Goal: Find specific page/section: Find specific page/section

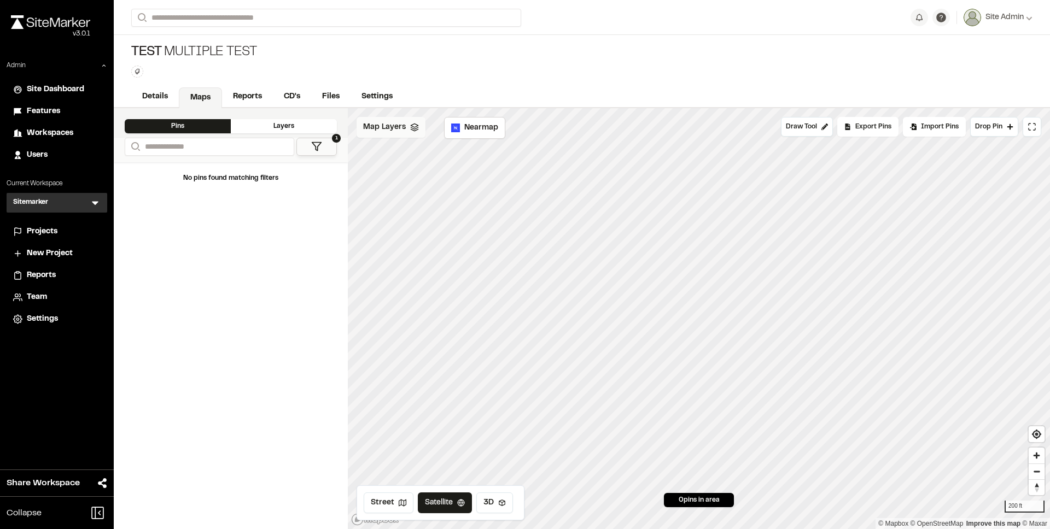
click at [396, 132] on span "Map Layers" at bounding box center [384, 127] width 43 height 12
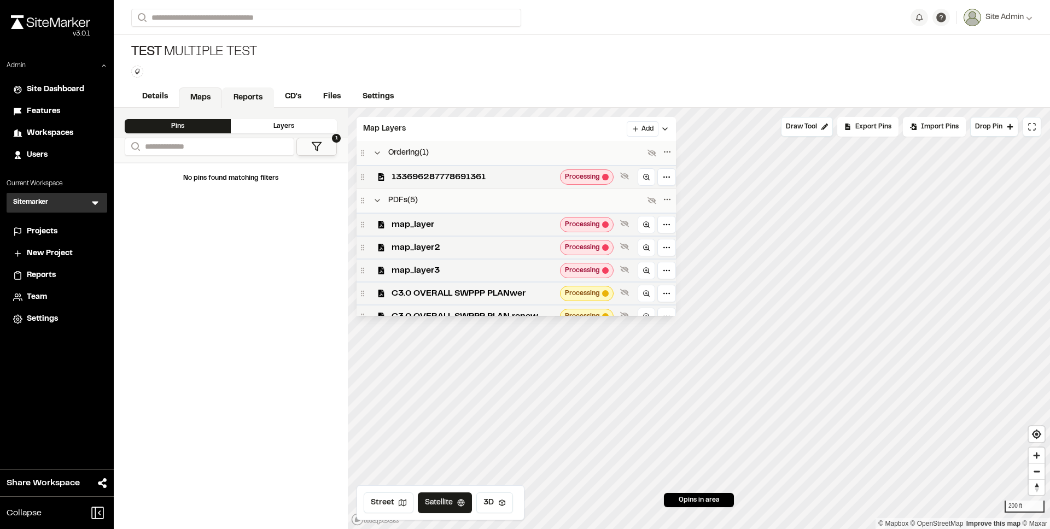
click at [254, 101] on link "Reports" at bounding box center [248, 97] width 52 height 21
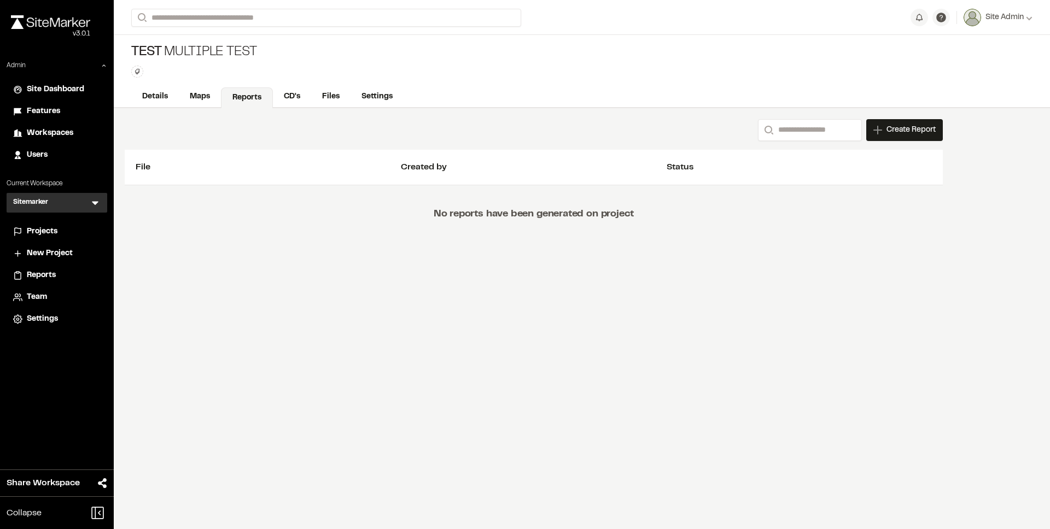
click at [727, 255] on div "Search Create Report New Report | Test Multiple Test What type of Report do you…" at bounding box center [582, 318] width 936 height 421
